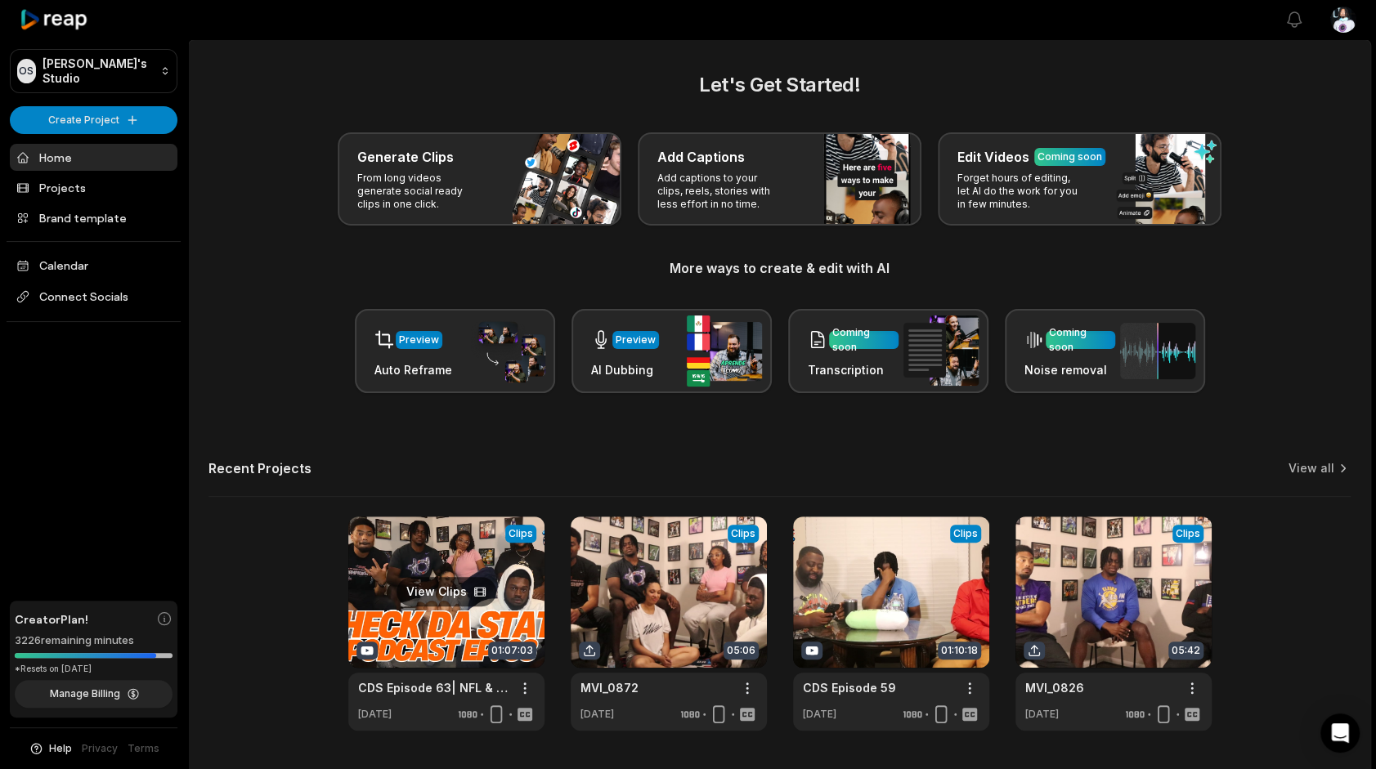
click at [436, 625] on link at bounding box center [446, 624] width 196 height 214
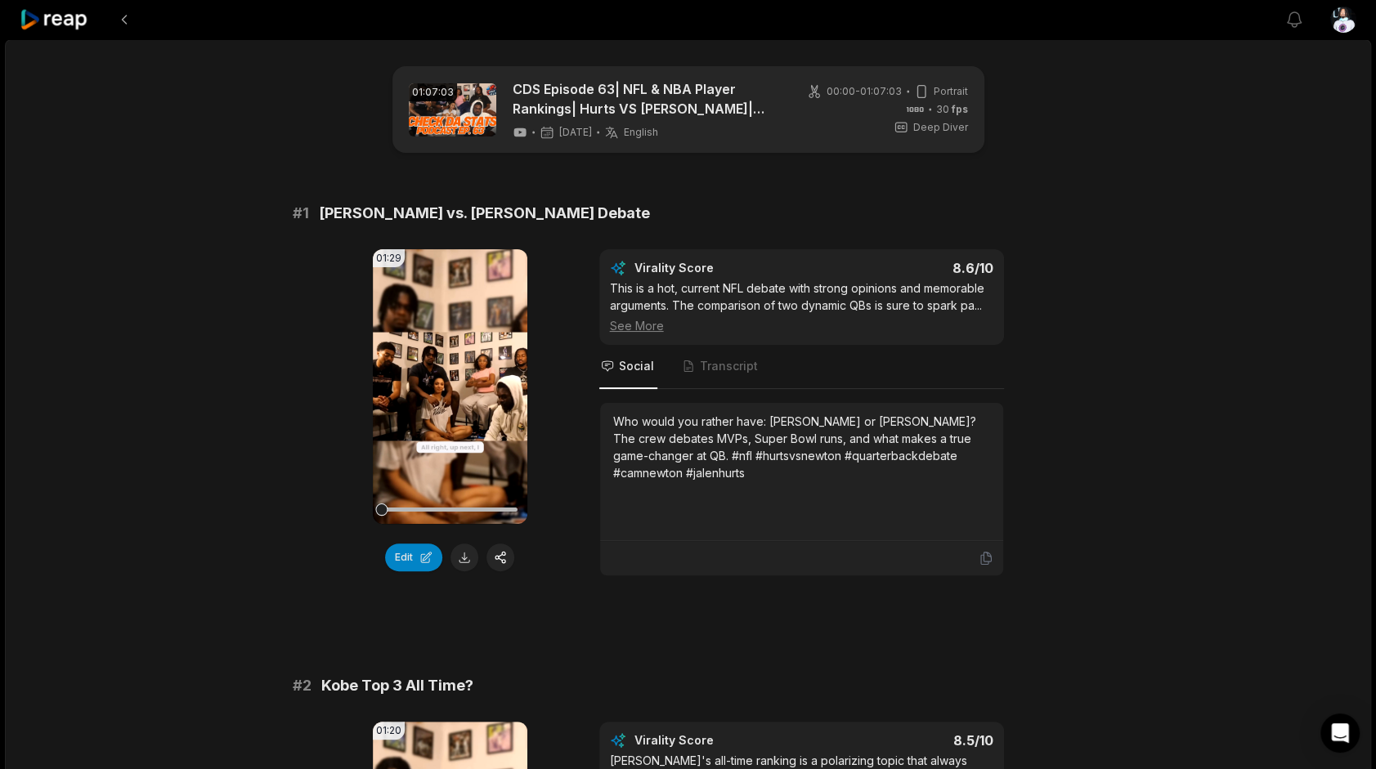
scroll to position [923, 0]
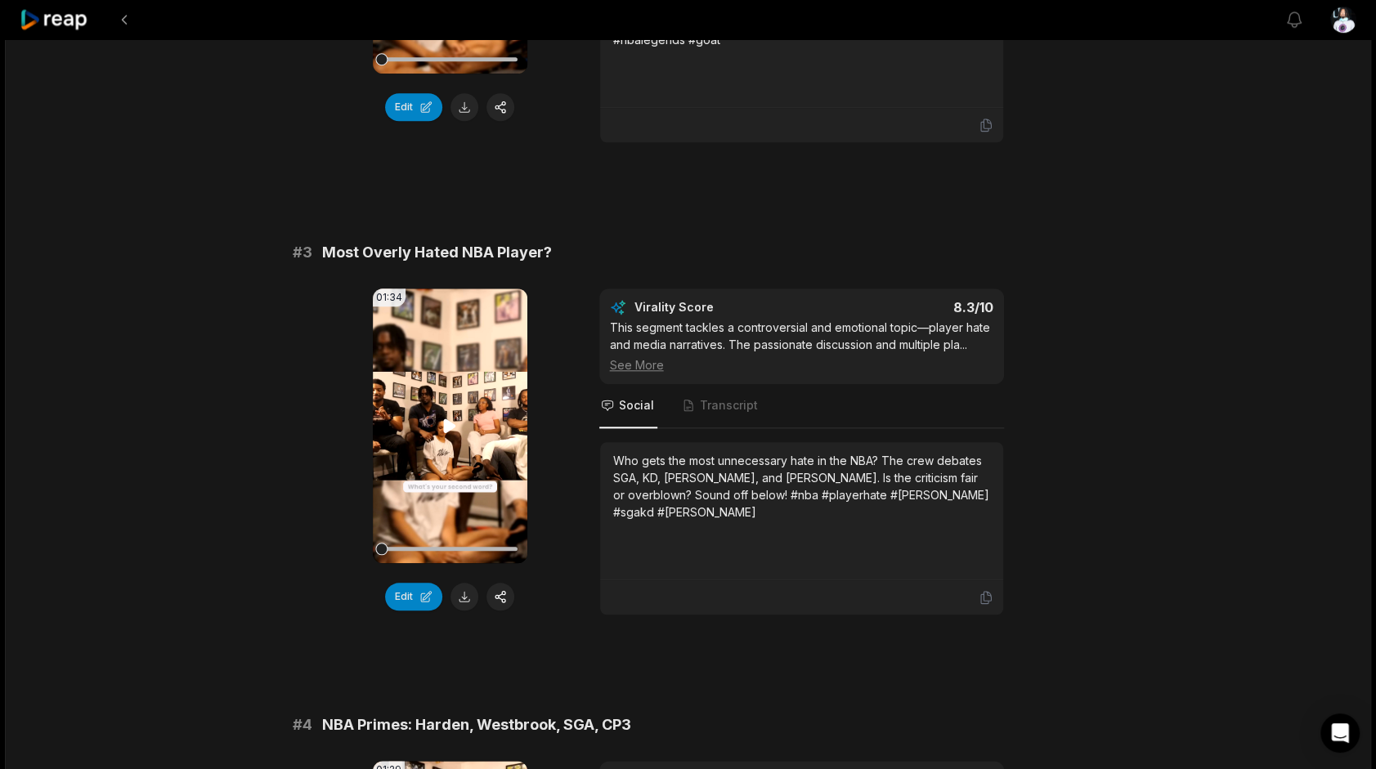
click at [441, 416] on icon at bounding box center [450, 426] width 20 height 20
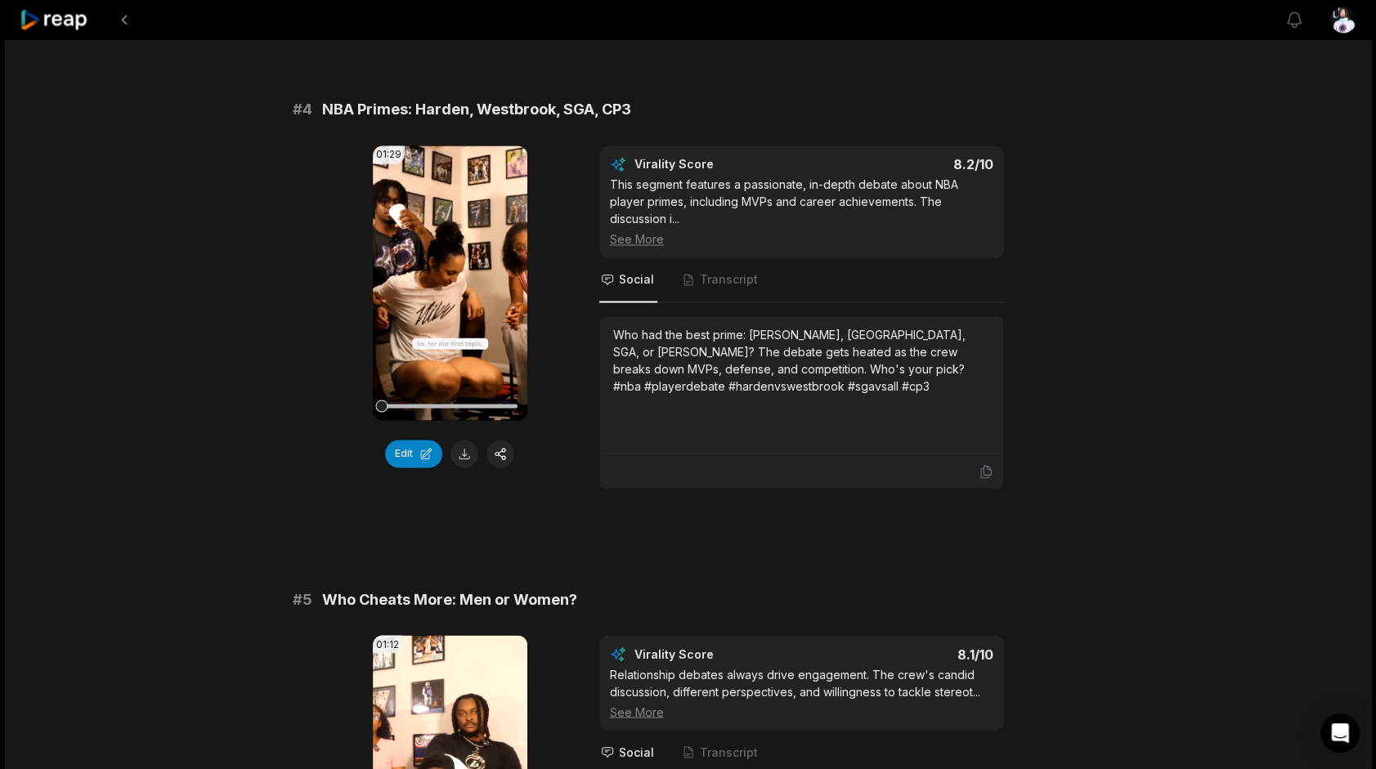
scroll to position [1542, 0]
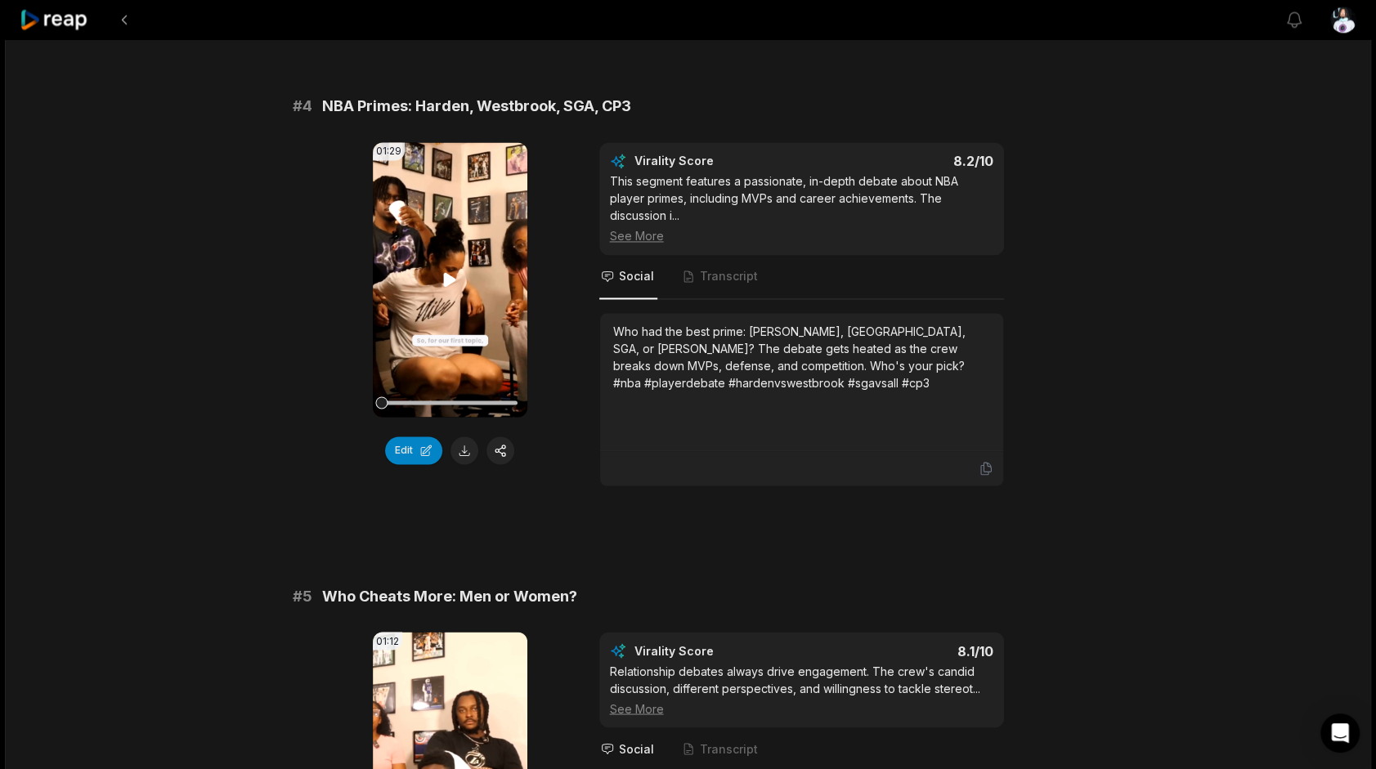
click at [499, 233] on video "Your browser does not support mp4 format." at bounding box center [450, 279] width 154 height 275
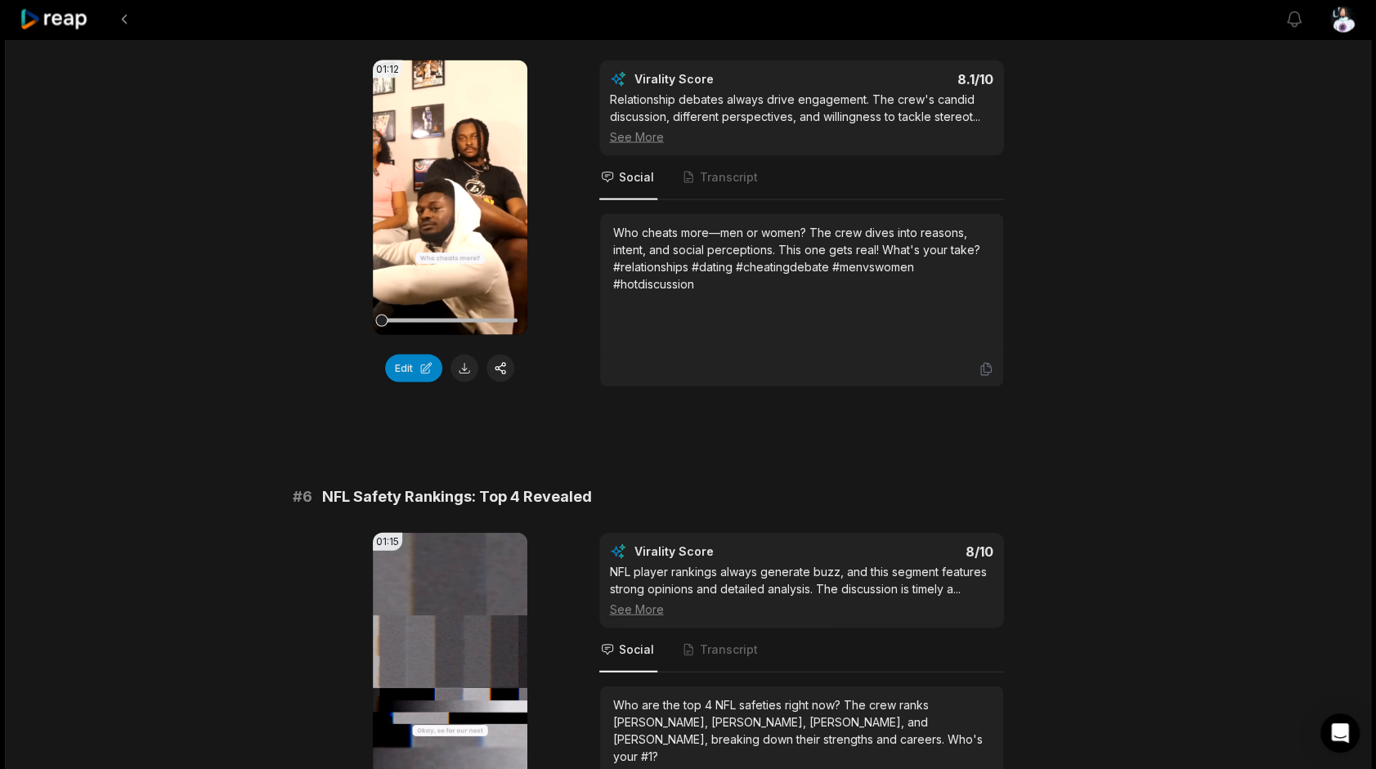
scroll to position [2135, 0]
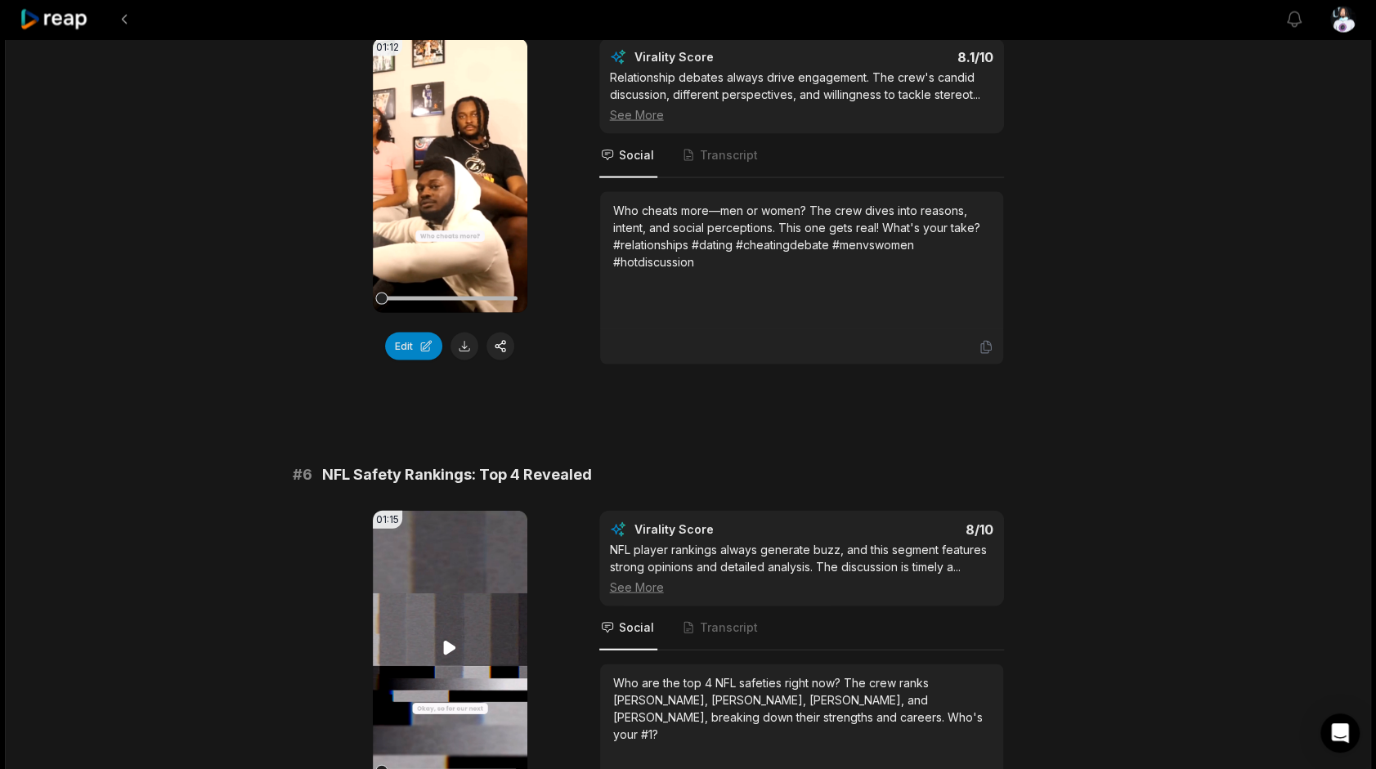
click at [441, 581] on video "Your browser does not support mp4 format." at bounding box center [450, 648] width 154 height 275
